Goal: Information Seeking & Learning: Learn about a topic

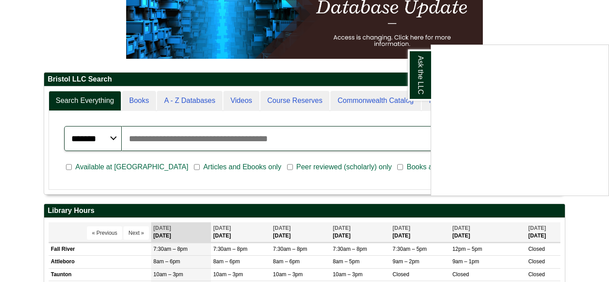
scroll to position [107, 521]
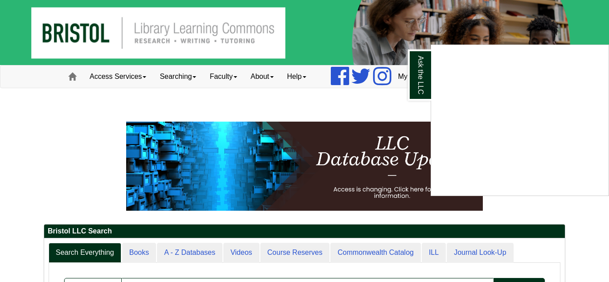
click at [277, 77] on div "Ask the LLC" at bounding box center [304, 141] width 609 height 282
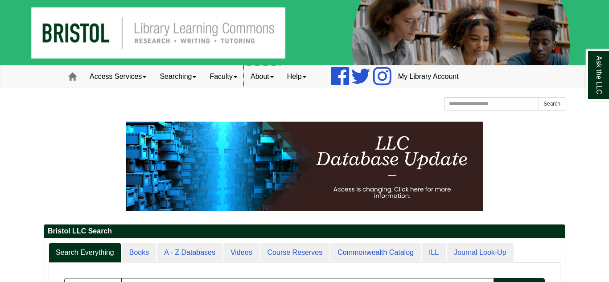
click at [277, 77] on link "About" at bounding box center [262, 77] width 37 height 22
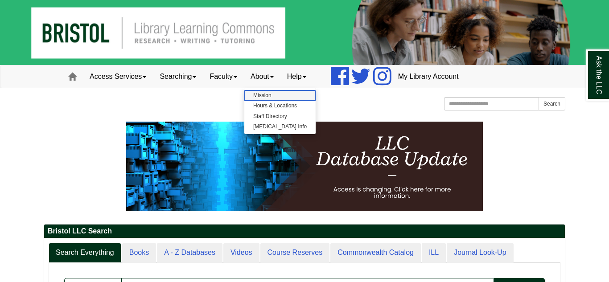
click at [276, 94] on link "Mission" at bounding box center [279, 96] width 71 height 10
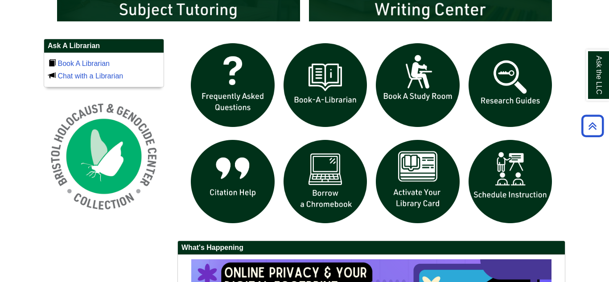
scroll to position [595, 0]
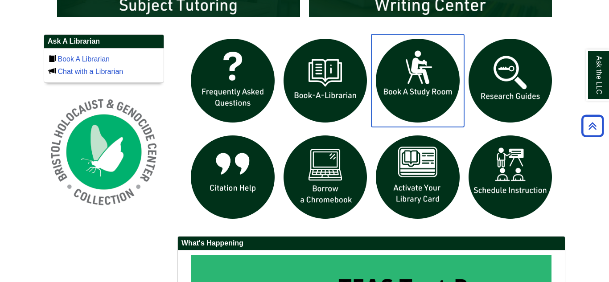
click at [399, 59] on img "slideshow" at bounding box center [418, 80] width 93 height 93
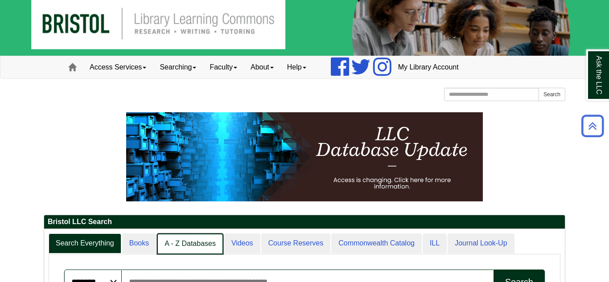
scroll to position [107, 521]
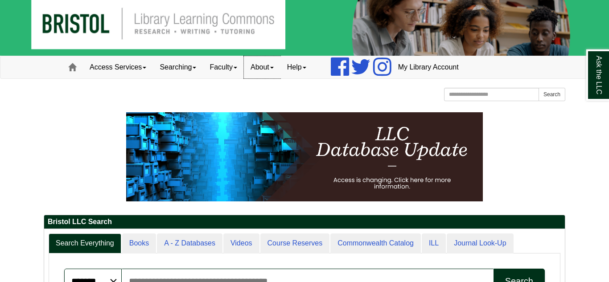
click at [278, 74] on link "About" at bounding box center [262, 67] width 37 height 22
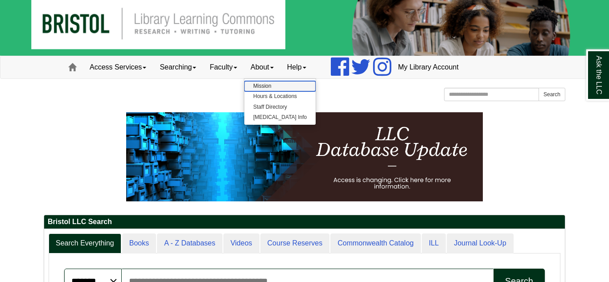
click at [277, 87] on link "Mission" at bounding box center [279, 86] width 71 height 10
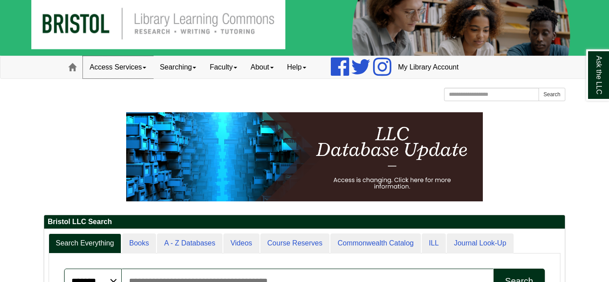
click at [149, 67] on link "Access Services" at bounding box center [118, 67] width 70 height 22
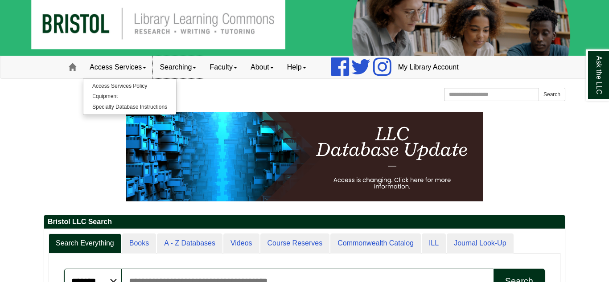
click at [172, 67] on link "Searching" at bounding box center [178, 67] width 50 height 22
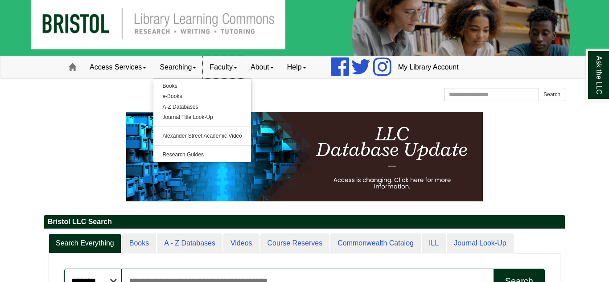
click at [217, 68] on link "Faculty" at bounding box center [223, 67] width 41 height 22
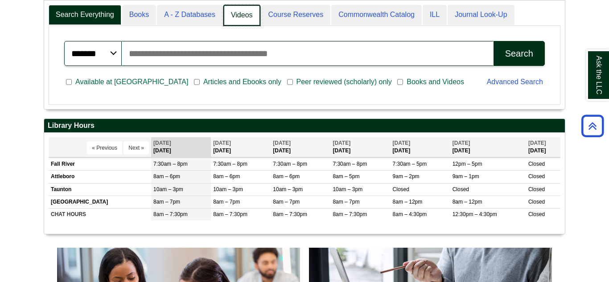
scroll to position [108, 521]
click at [214, 12] on link "A - Z Databases" at bounding box center [190, 15] width 66 height 21
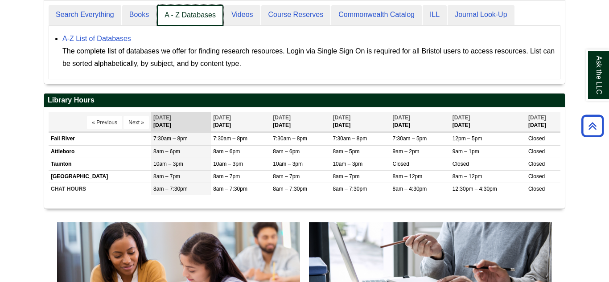
scroll to position [83, 521]
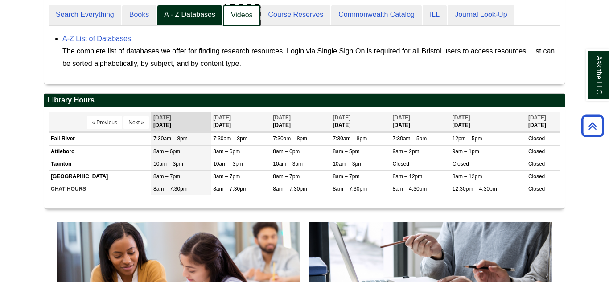
click at [234, 16] on link "Videos" at bounding box center [241, 15] width 37 height 21
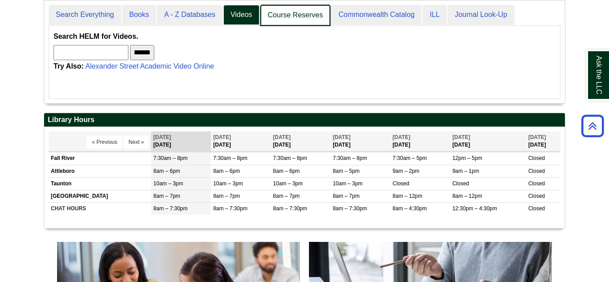
click at [267, 17] on link "Course Reserves" at bounding box center [295, 15] width 70 height 21
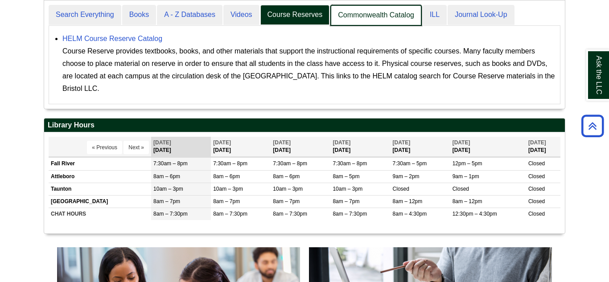
click at [347, 17] on link "Commonwealth Catalog" at bounding box center [375, 15] width 91 height 21
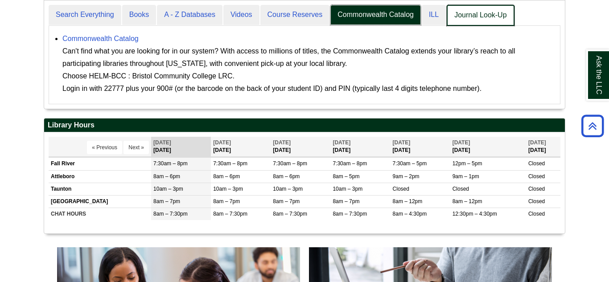
scroll to position [4, 4]
click at [438, 8] on link "ILL" at bounding box center [434, 15] width 25 height 21
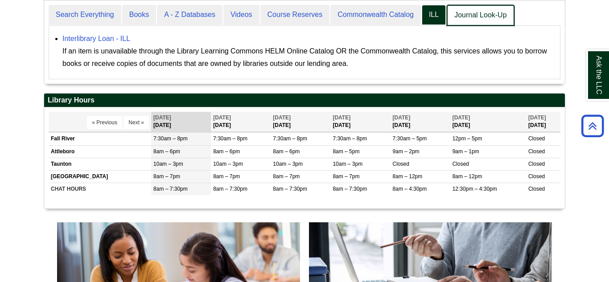
click at [454, 15] on link "Journal Look-Up" at bounding box center [480, 15] width 67 height 21
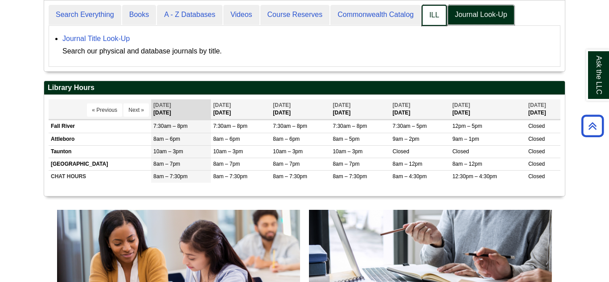
scroll to position [71, 521]
click at [430, 8] on link "ILL" at bounding box center [434, 15] width 25 height 21
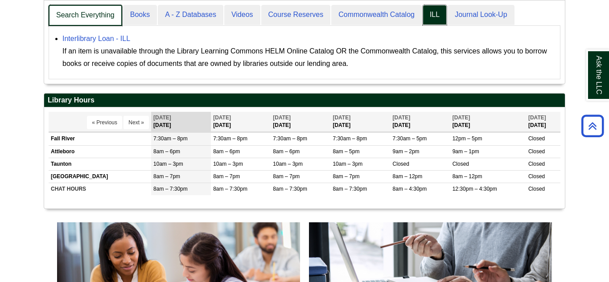
scroll to position [4, 4]
click at [130, 18] on link "Books" at bounding box center [139, 15] width 35 height 21
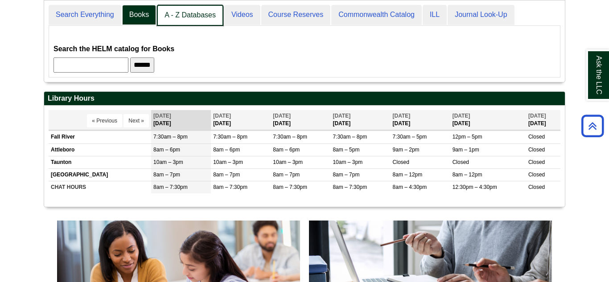
click at [165, 24] on link "A - Z Databases" at bounding box center [190, 15] width 66 height 21
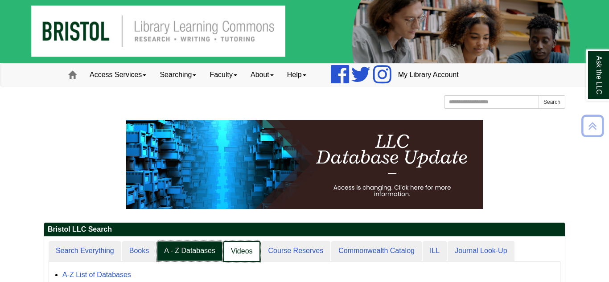
scroll to position [0, 0]
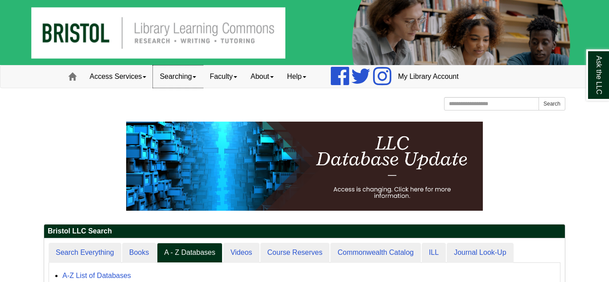
click at [192, 75] on link "Searching" at bounding box center [178, 77] width 50 height 22
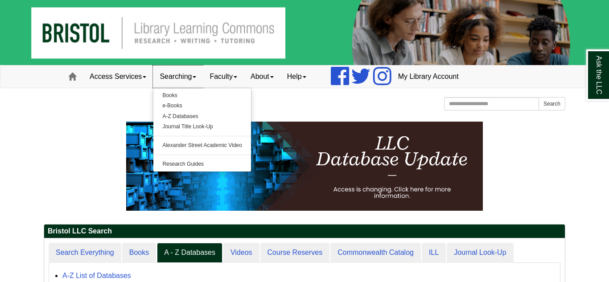
click at [192, 75] on link "Searching" at bounding box center [178, 77] width 50 height 22
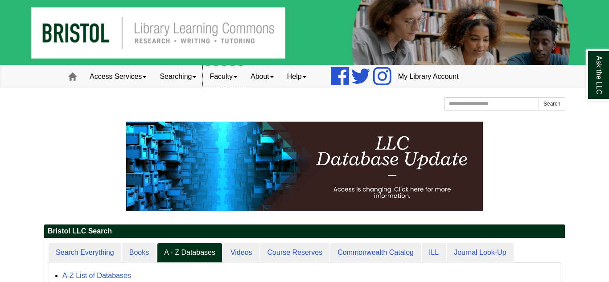
click at [219, 72] on link "Faculty" at bounding box center [223, 77] width 41 height 22
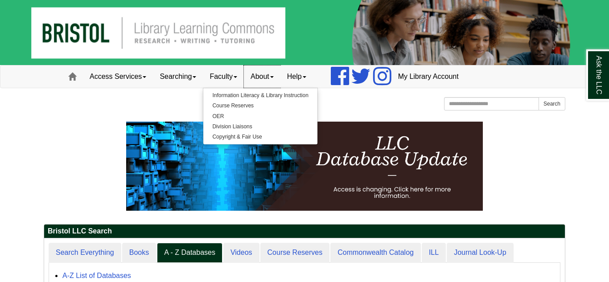
click at [276, 87] on link "About" at bounding box center [262, 77] width 37 height 22
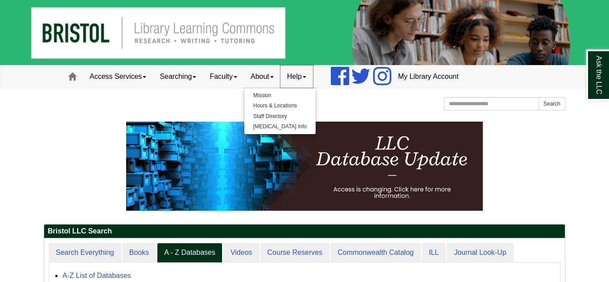
click at [294, 80] on link "Help" at bounding box center [297, 77] width 33 height 22
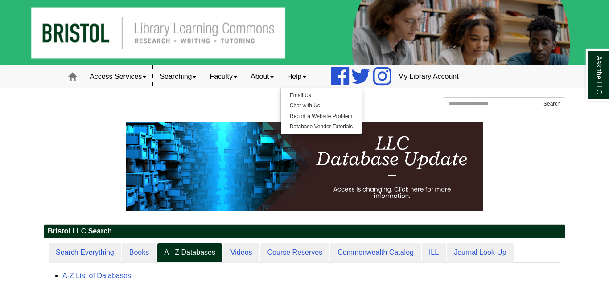
click at [187, 77] on link "Searching" at bounding box center [178, 77] width 50 height 22
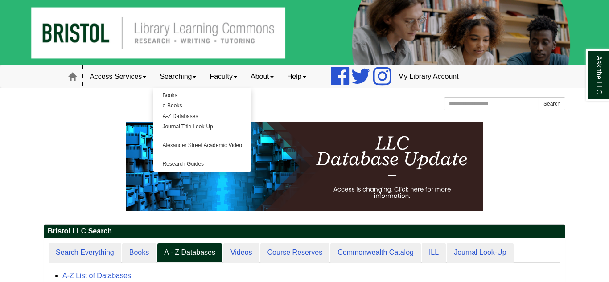
click at [124, 68] on link "Access Services" at bounding box center [118, 77] width 70 height 22
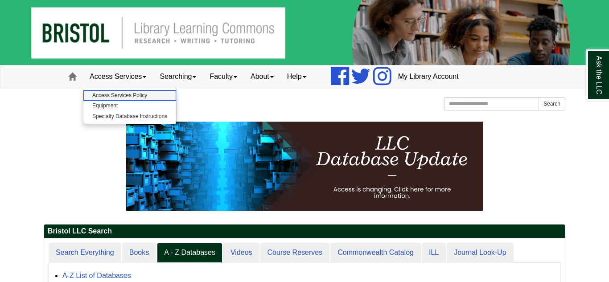
click at [113, 99] on link "Access Services Policy" at bounding box center [129, 96] width 93 height 10
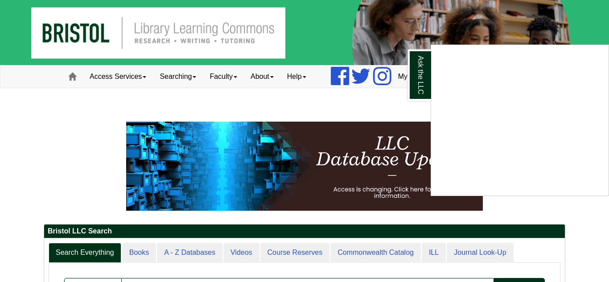
scroll to position [1, 0]
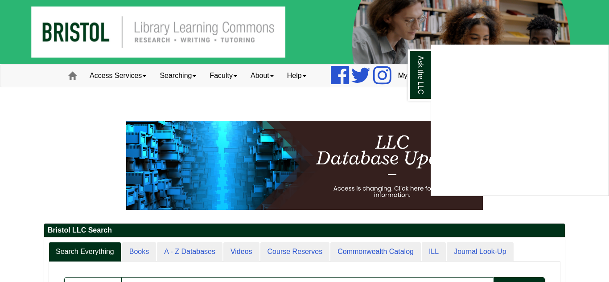
click at [322, 182] on div "Ask the LLC" at bounding box center [304, 141] width 609 height 282
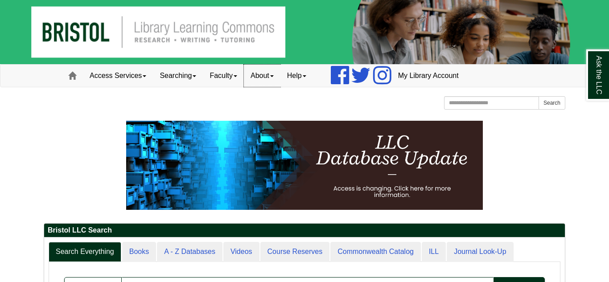
click at [269, 79] on link "About" at bounding box center [262, 76] width 37 height 22
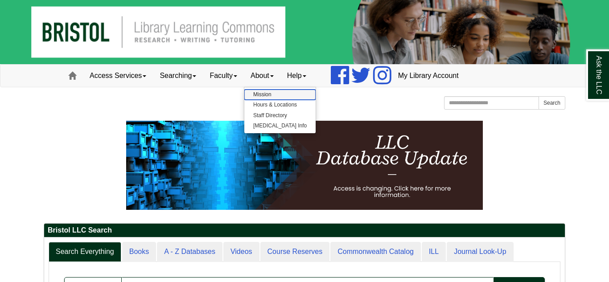
click at [270, 91] on link "Mission" at bounding box center [279, 95] width 71 height 10
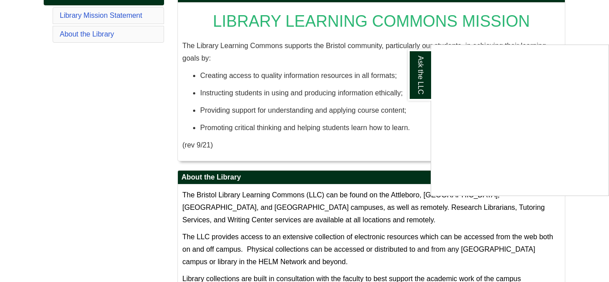
scroll to position [145, 0]
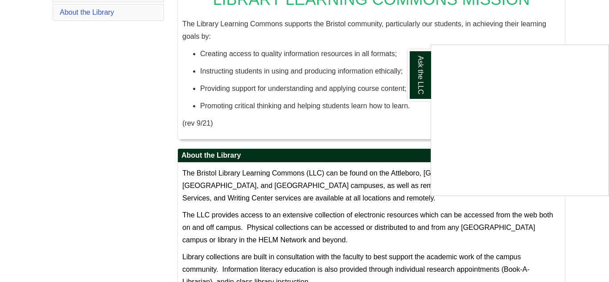
scroll to position [152, 0]
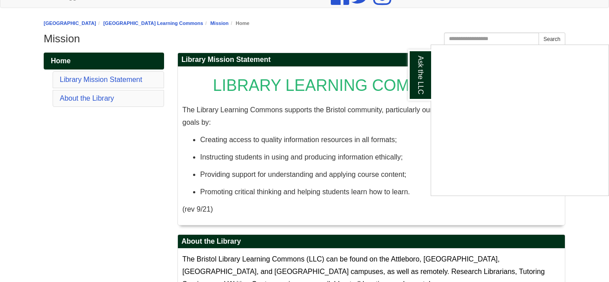
scroll to position [74, 0]
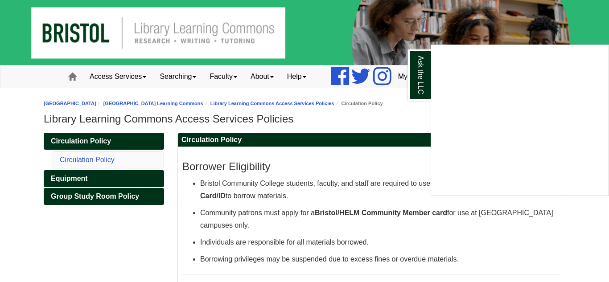
click at [125, 80] on div "Ask the LLC" at bounding box center [304, 141] width 609 height 282
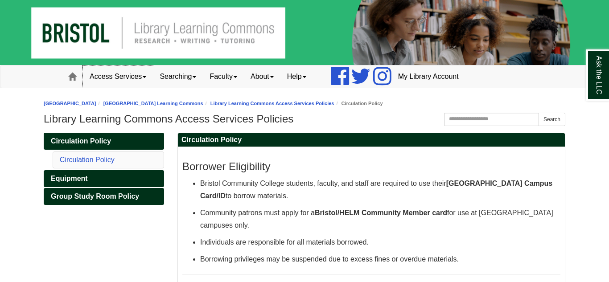
click at [125, 80] on link "Access Services" at bounding box center [118, 77] width 70 height 22
click at [124, 106] on link "Equipment" at bounding box center [129, 106] width 93 height 10
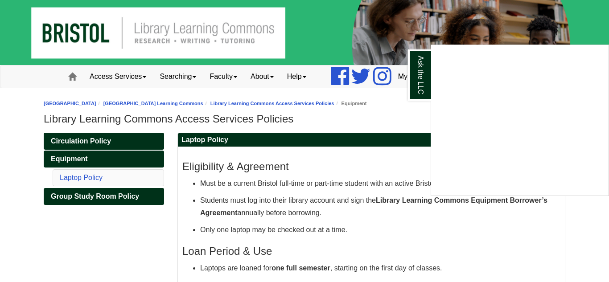
click at [198, 103] on div "Ask the LLC" at bounding box center [304, 141] width 609 height 282
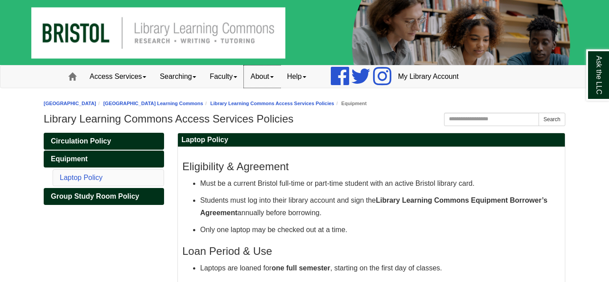
click at [259, 81] on link "About" at bounding box center [262, 77] width 37 height 22
click at [227, 71] on link "Faculty" at bounding box center [223, 77] width 41 height 22
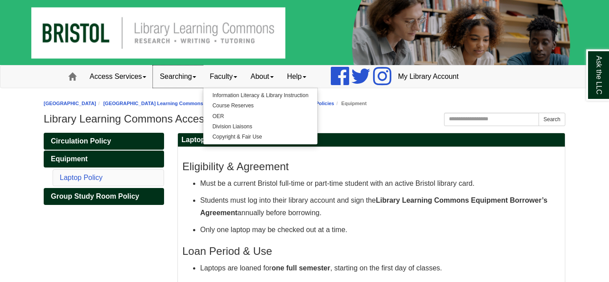
click at [180, 81] on link "Searching" at bounding box center [178, 77] width 50 height 22
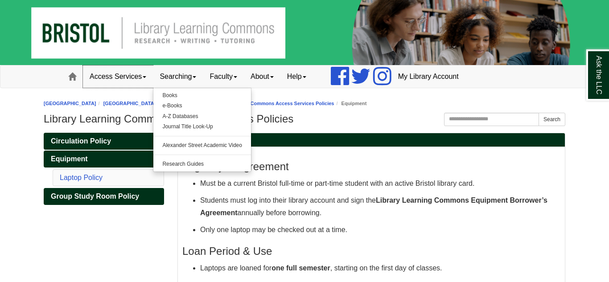
click at [150, 75] on link "Access Services" at bounding box center [118, 77] width 70 height 22
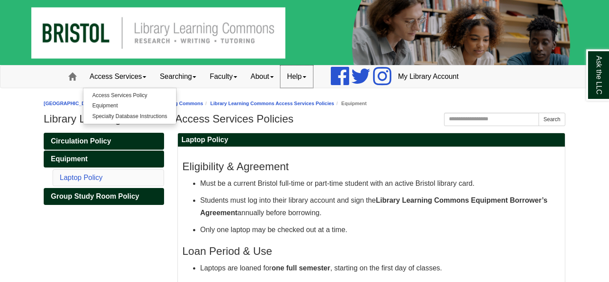
click at [297, 84] on link "Help" at bounding box center [297, 77] width 33 height 22
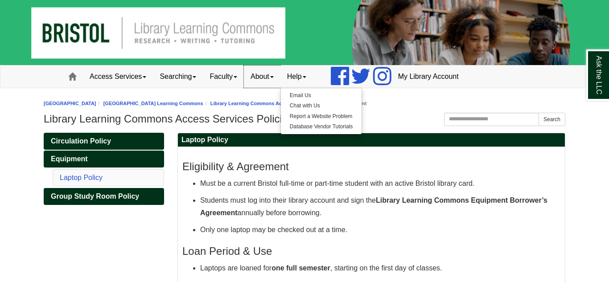
click at [275, 79] on link "About" at bounding box center [262, 77] width 37 height 22
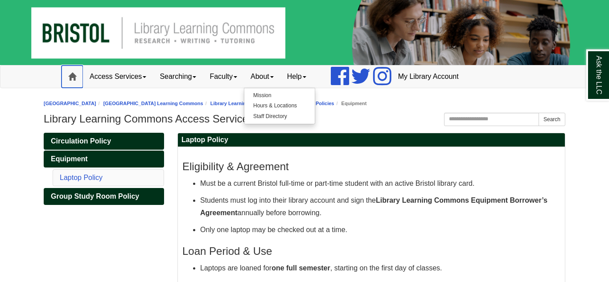
click at [69, 71] on link "Home" at bounding box center [72, 77] width 21 height 22
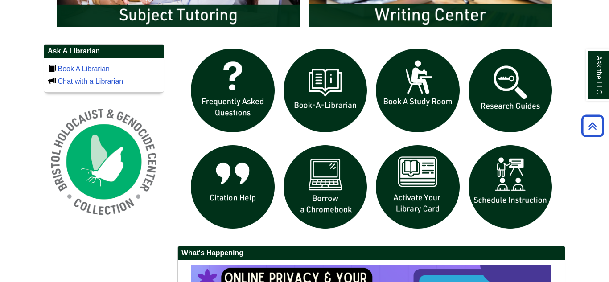
scroll to position [586, 0]
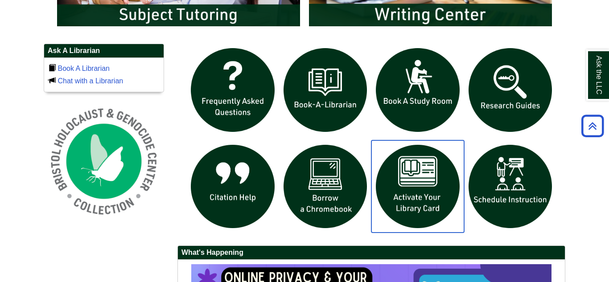
click at [395, 177] on img "slideshow" at bounding box center [418, 186] width 93 height 93
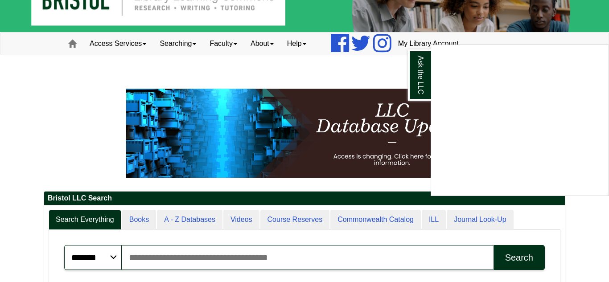
scroll to position [0, 0]
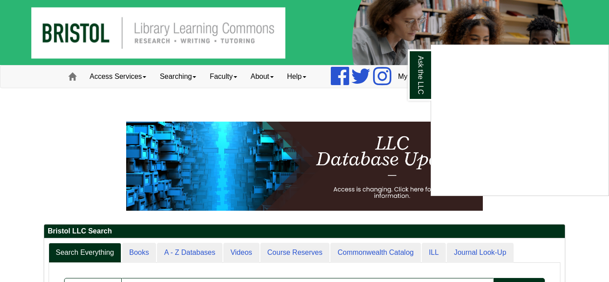
click at [140, 78] on div "Ask the LLC" at bounding box center [304, 141] width 609 height 282
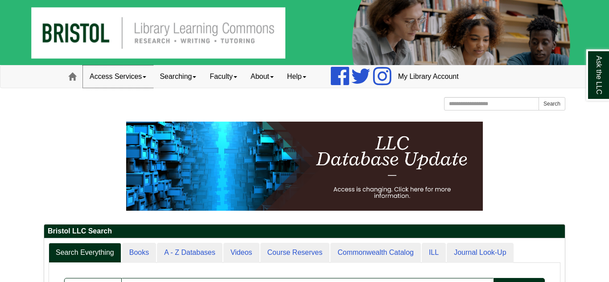
click at [140, 78] on link "Access Services" at bounding box center [118, 77] width 70 height 22
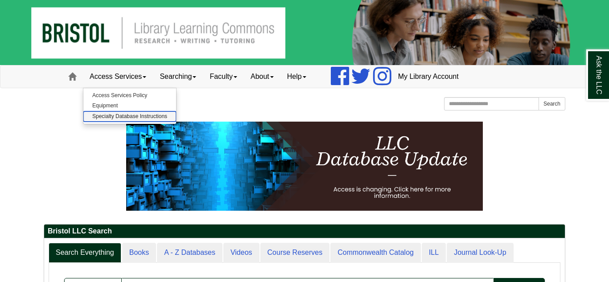
click at [143, 116] on link "Specialty Database Instructions" at bounding box center [129, 117] width 93 height 10
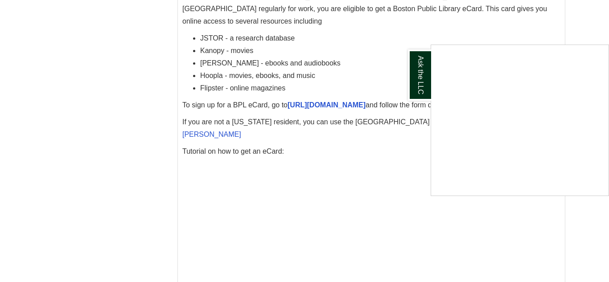
scroll to position [2753, 0]
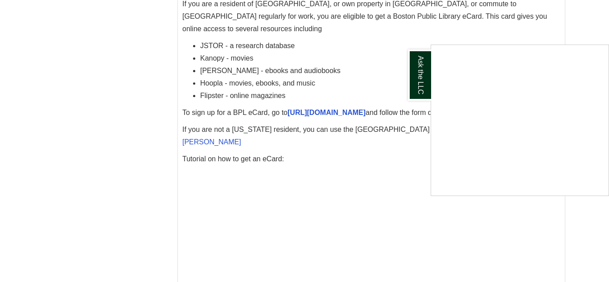
click at [551, 22] on div "Ask the LLC" at bounding box center [304, 141] width 609 height 282
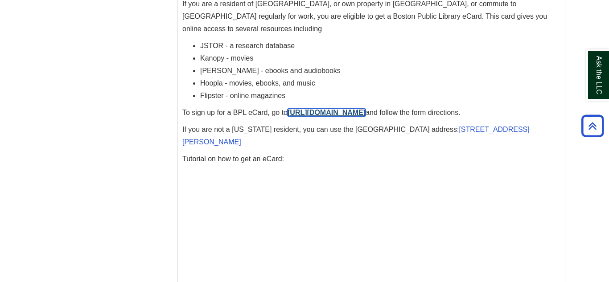
drag, startPoint x: 288, startPoint y: 108, endPoint x: 319, endPoint y: 114, distance: 31.8
click at [319, 114] on div "If you are a resident of [GEOGRAPHIC_DATA], or own property in [GEOGRAPHIC_DATA…" at bounding box center [371, 167] width 378 height 338
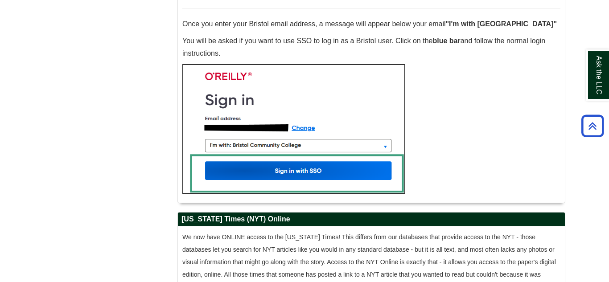
scroll to position [0, 0]
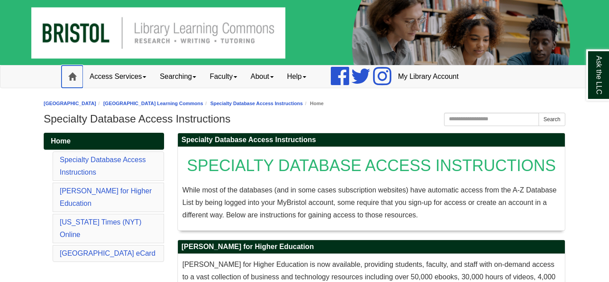
click at [76, 77] on link "Home" at bounding box center [72, 77] width 21 height 22
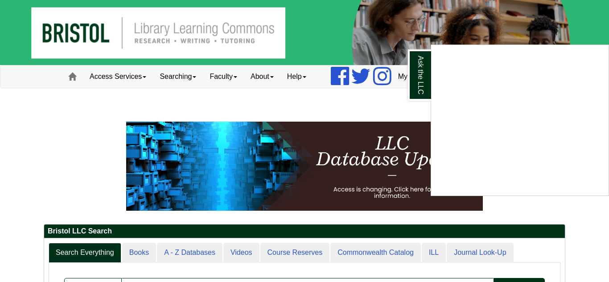
click at [102, 74] on div "Ask the LLC" at bounding box center [304, 141] width 609 height 282
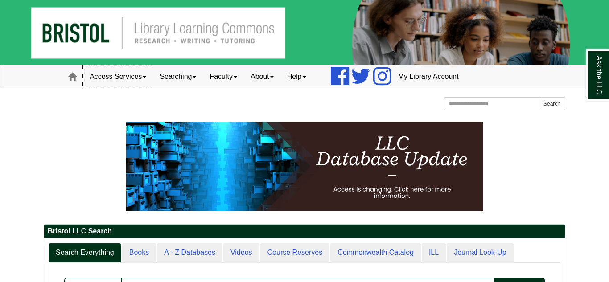
click at [102, 74] on link "Access Services" at bounding box center [118, 77] width 70 height 22
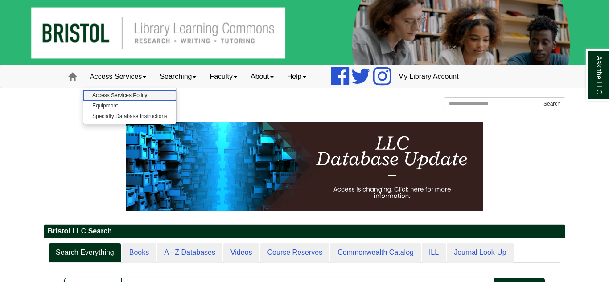
click at [106, 96] on link "Access Services Policy" at bounding box center [129, 96] width 93 height 10
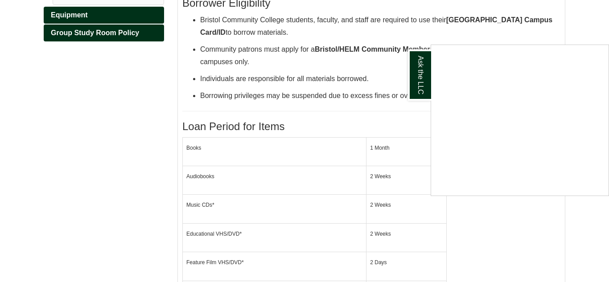
scroll to position [166, 0]
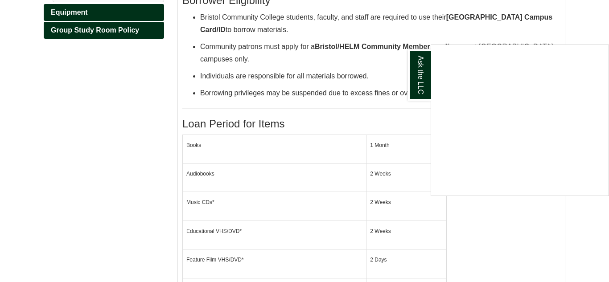
click at [335, 69] on div "Ask the LLC" at bounding box center [304, 141] width 609 height 282
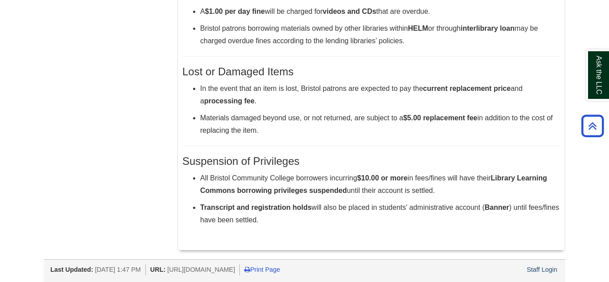
scroll to position [0, 0]
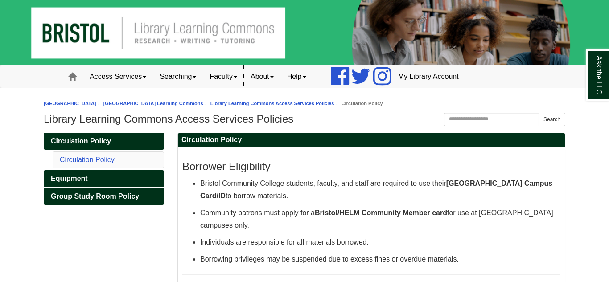
click at [265, 76] on link "About" at bounding box center [262, 77] width 37 height 22
click at [230, 80] on link "Faculty" at bounding box center [223, 77] width 41 height 22
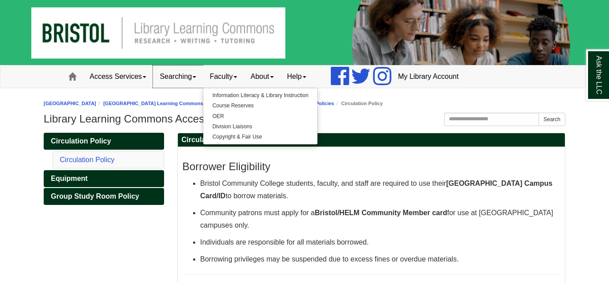
click at [182, 70] on link "Searching" at bounding box center [178, 77] width 50 height 22
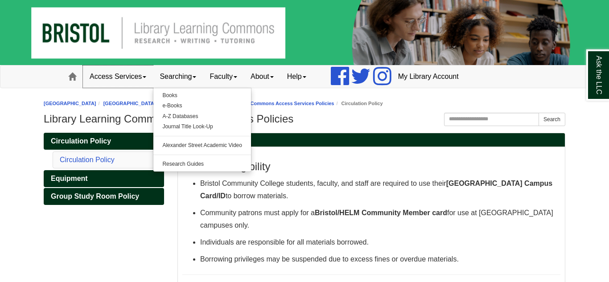
click at [153, 76] on link "Access Services" at bounding box center [118, 77] width 70 height 22
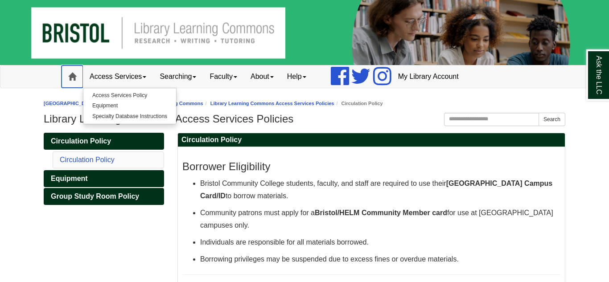
click at [65, 79] on link "Home" at bounding box center [72, 77] width 21 height 22
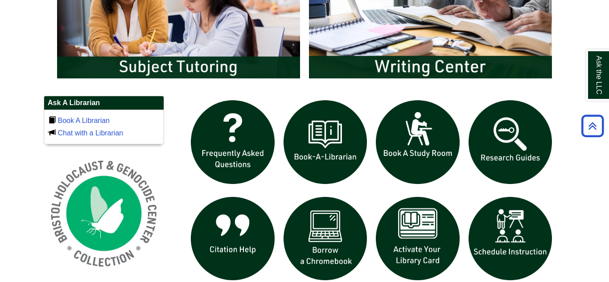
scroll to position [539, 0]
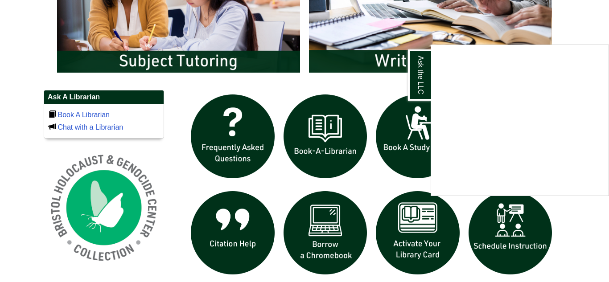
click at [402, 229] on div "Ask the LLC" at bounding box center [304, 141] width 609 height 282
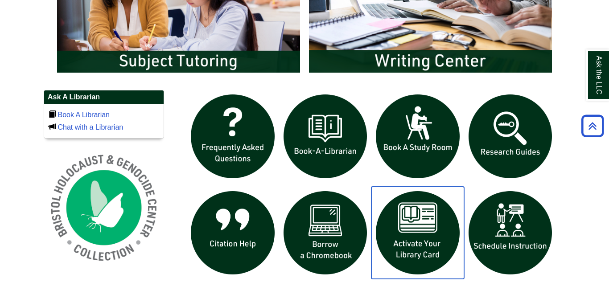
click at [402, 229] on img "slideshow" at bounding box center [418, 233] width 93 height 93
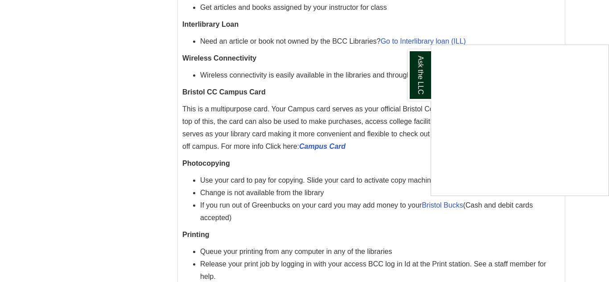
scroll to position [577, 0]
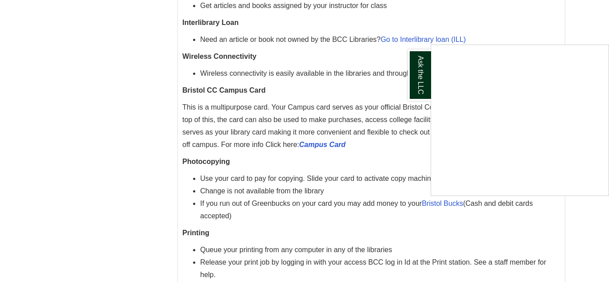
click at [235, 178] on div "Ask the LLC" at bounding box center [304, 141] width 609 height 282
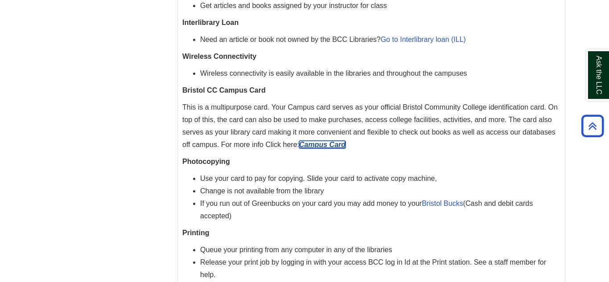
click at [310, 149] on icon "Campus Card" at bounding box center [322, 145] width 46 height 8
